Goal: Task Accomplishment & Management: Manage account settings

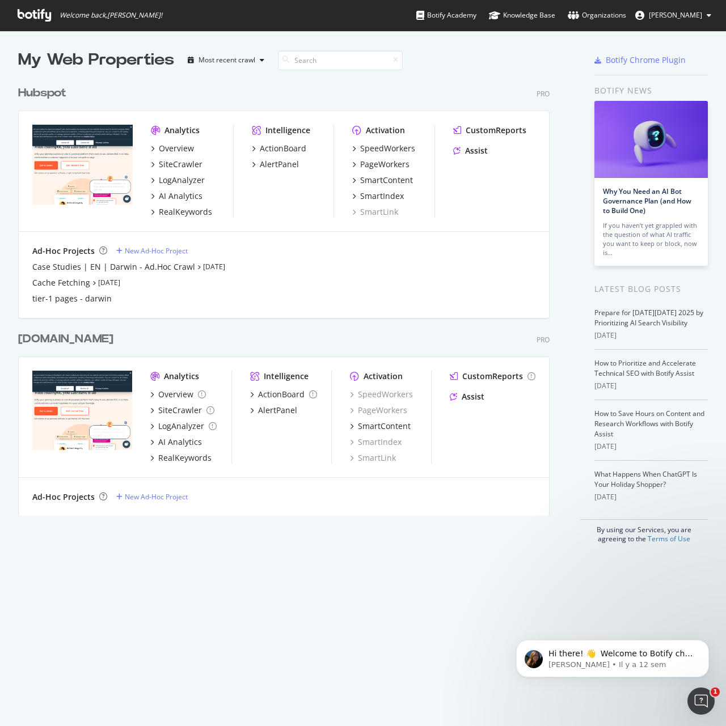
click at [49, 97] on div "Hubspot" at bounding box center [42, 93] width 48 height 16
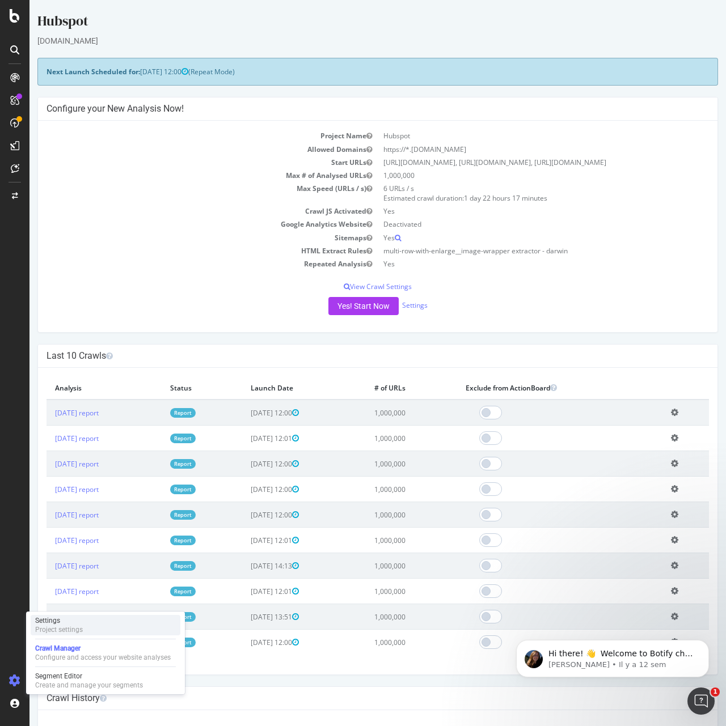
click at [89, 626] on div "Settings Project settings" at bounding box center [106, 625] width 150 height 20
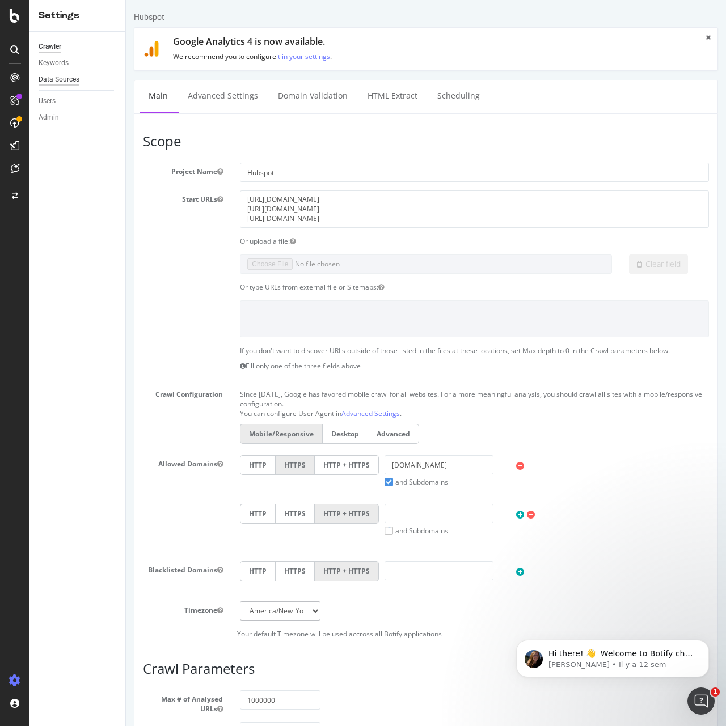
click at [70, 81] on div "Data Sources" at bounding box center [59, 80] width 41 height 12
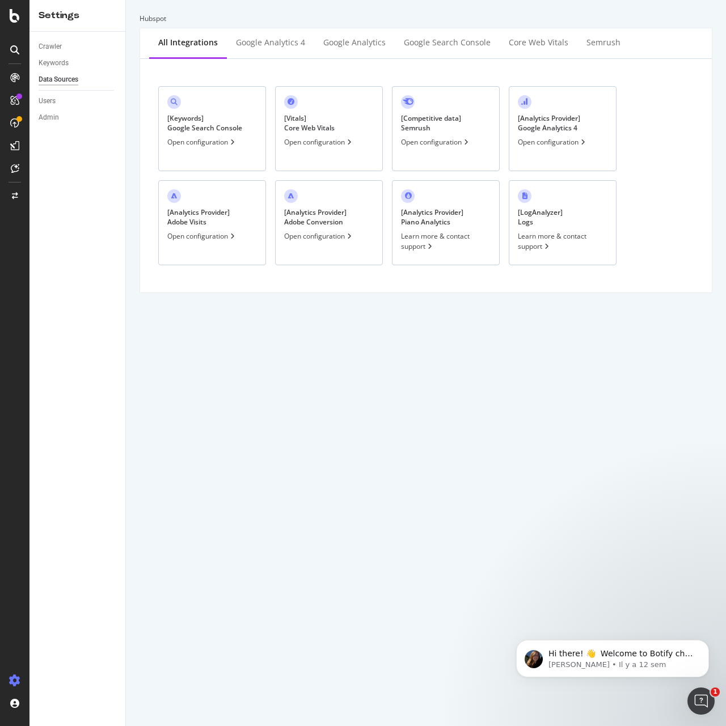
click at [232, 126] on div "[ Keywords ] Google Search Console" at bounding box center [204, 122] width 75 height 19
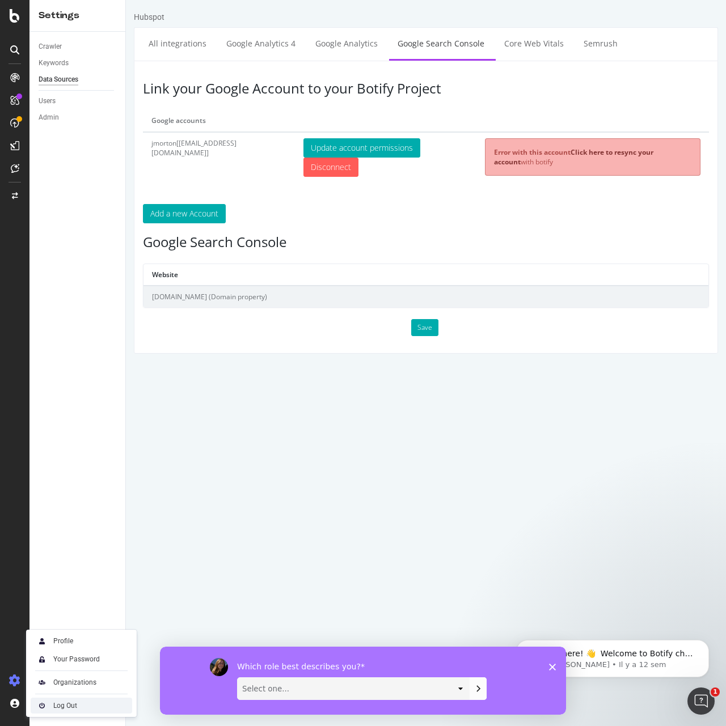
click at [56, 705] on div "Log Out" at bounding box center [65, 705] width 24 height 9
